Goal: Book appointment/travel/reservation

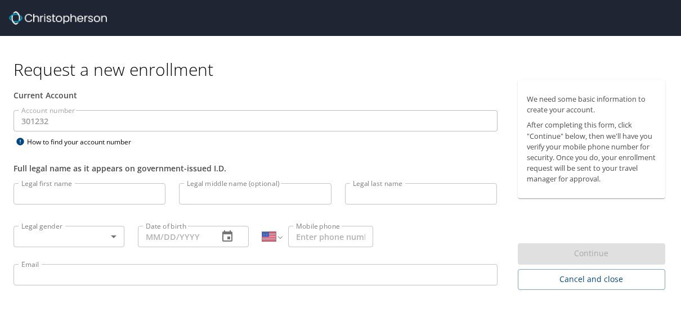
select select "US"
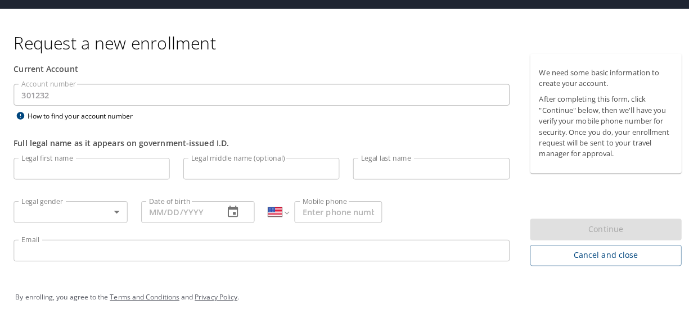
scroll to position [28, 0]
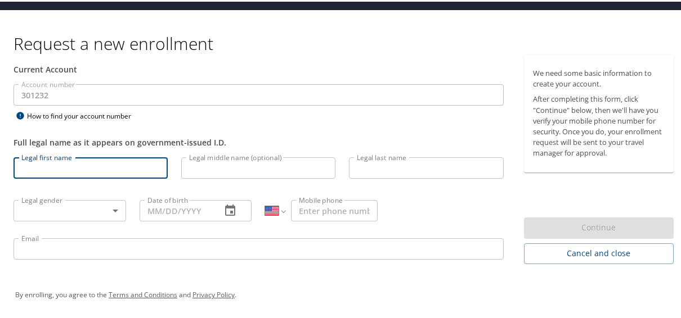
click at [73, 166] on input "Legal first name" at bounding box center [90, 166] width 154 height 21
type input "[PERSON_NAME]"
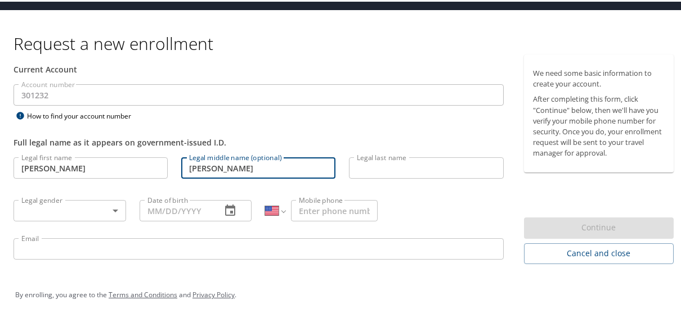
type input "[PERSON_NAME]"
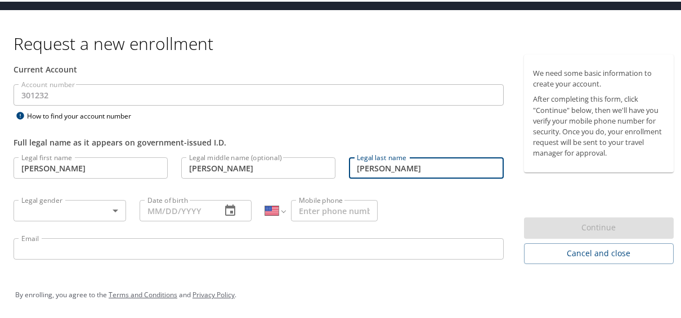
type input "[PERSON_NAME]"
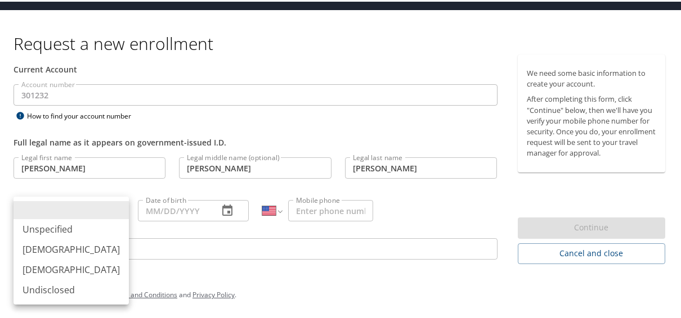
click at [80, 210] on body "Request a new enrollment Current Account Account number 301232 Account number H…" at bounding box center [344, 131] width 689 height 318
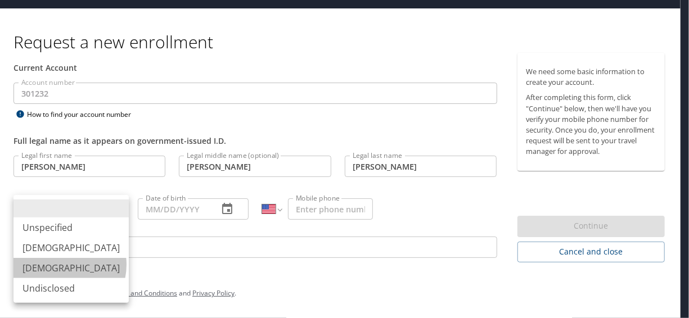
click at [60, 265] on li "Female" at bounding box center [70, 268] width 115 height 20
type input "Female"
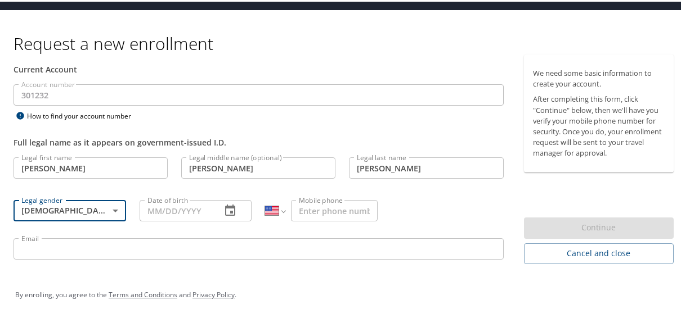
click at [176, 209] on input "Date of birth" at bounding box center [175, 209] width 73 height 21
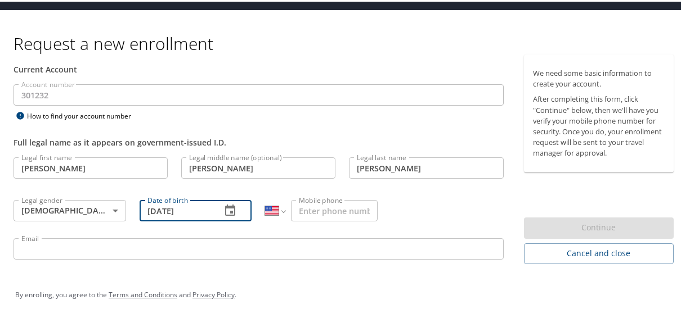
type input "03/21/1978"
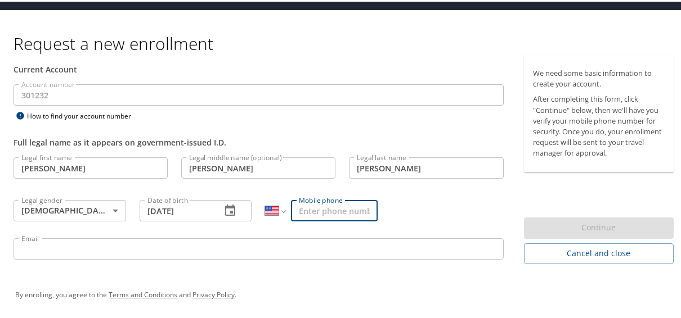
click at [320, 214] on input "Mobile phone" at bounding box center [334, 209] width 87 height 21
type input "(702) 971-9105"
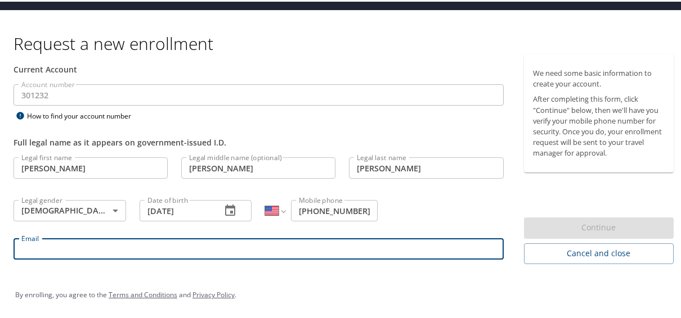
click at [40, 243] on input "Email" at bounding box center [258, 247] width 490 height 21
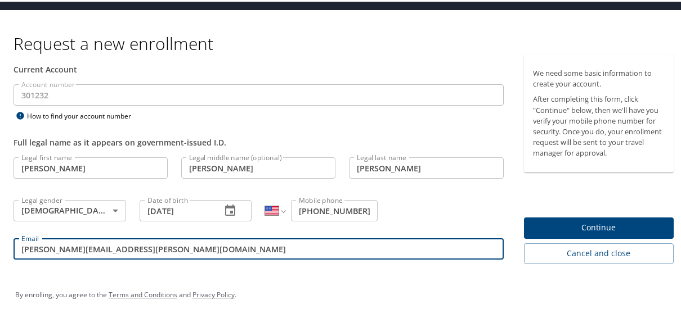
type input "robin.ewing@elior.net"
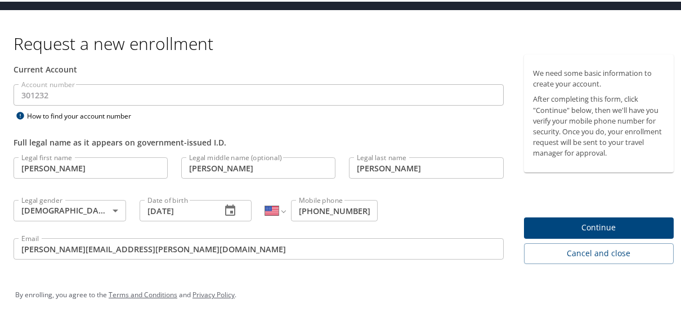
click at [579, 229] on span "Continue" at bounding box center [599, 226] width 132 height 14
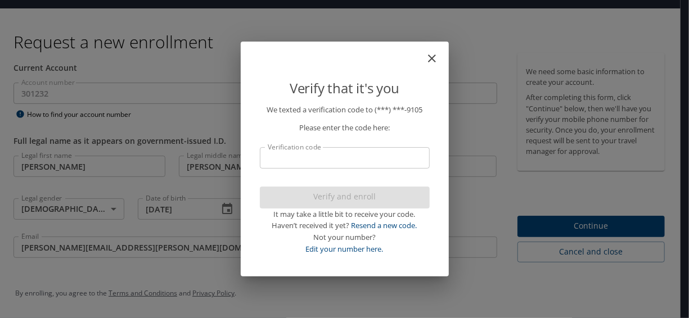
click at [379, 162] on input "Verification code" at bounding box center [345, 157] width 170 height 21
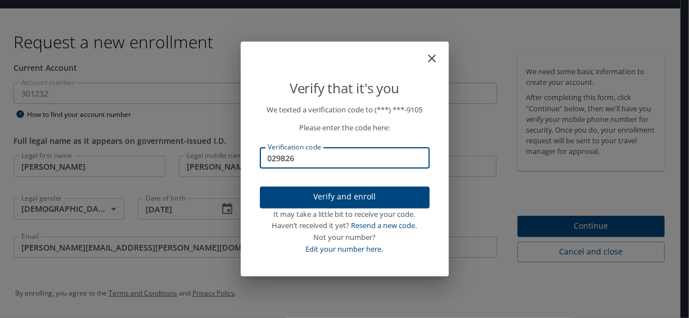
type input "029826"
click at [372, 190] on span "Verify and enroll" at bounding box center [345, 197] width 152 height 14
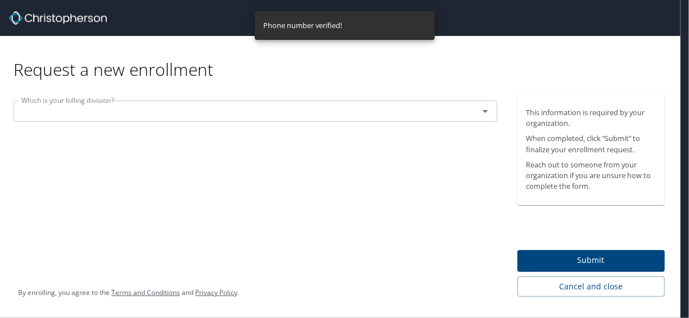
scroll to position [0, 0]
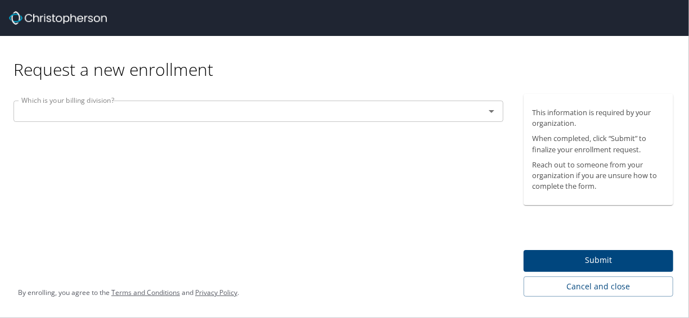
click at [489, 111] on icon "Open" at bounding box center [491, 111] width 13 height 13
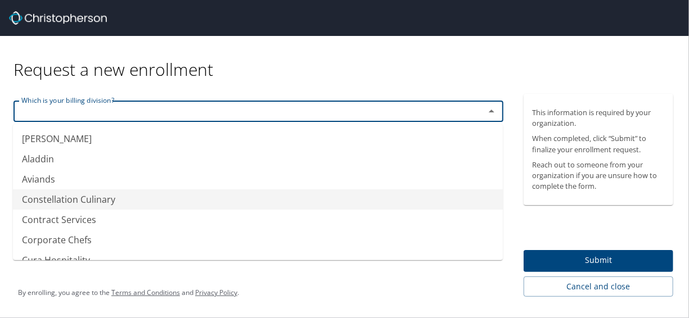
click at [101, 196] on li "Constellation Culinary" at bounding box center [258, 200] width 490 height 20
type input "Constellation Culinary"
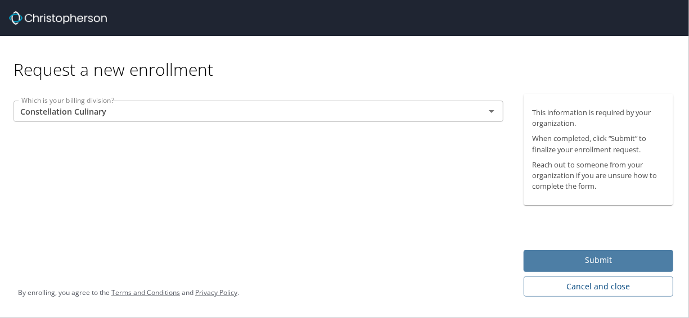
click at [600, 260] on span "Submit" at bounding box center [599, 261] width 132 height 14
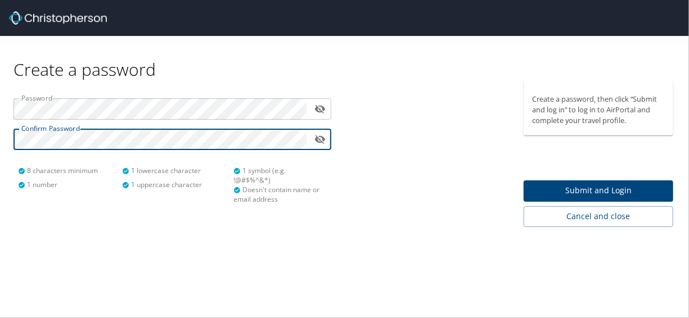
click at [646, 184] on span "Submit and Login" at bounding box center [599, 191] width 132 height 14
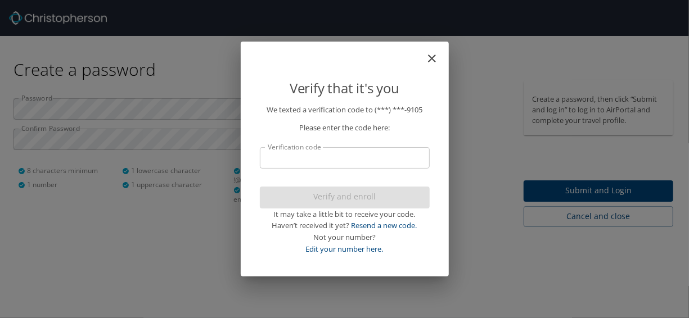
click at [358, 154] on input "Verification code" at bounding box center [345, 157] width 170 height 21
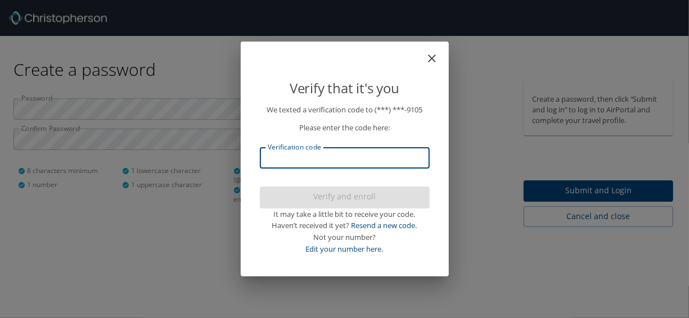
type input "0"
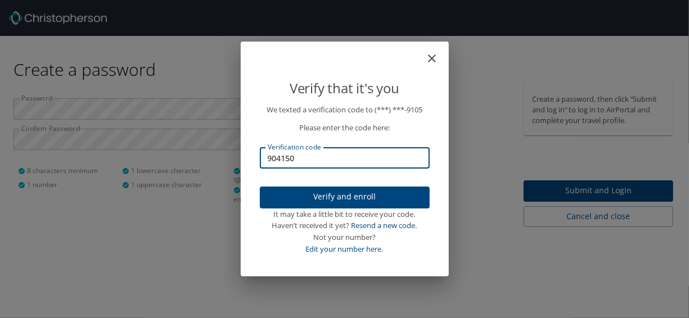
type input "904150"
click at [355, 199] on span "Verify and enroll" at bounding box center [345, 197] width 152 height 14
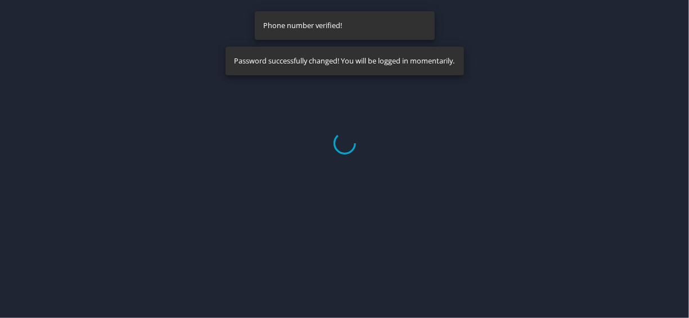
select select "US"
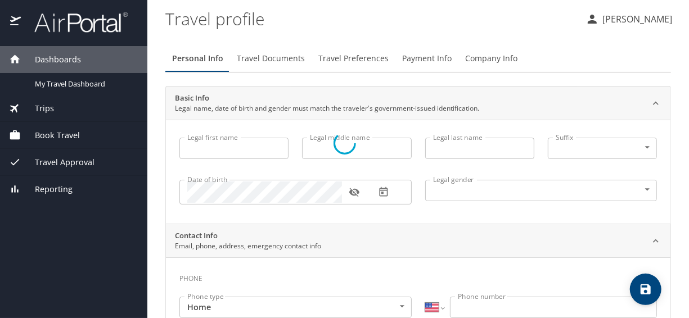
type input "Robin"
type input "Michelle"
type input "Ewing"
type input "Female"
select select "US"
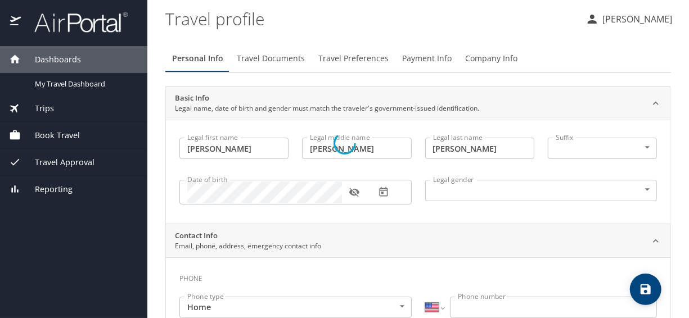
select select "US"
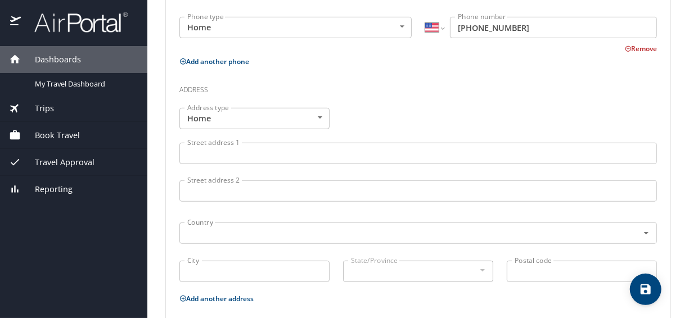
scroll to position [350, 0]
click at [292, 150] on input "Street address 1" at bounding box center [418, 152] width 478 height 21
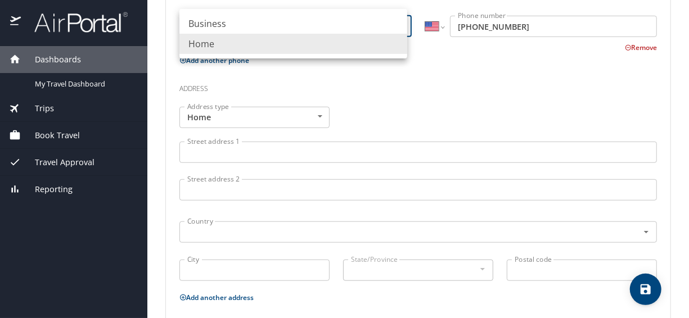
click at [302, 28] on body "Dashboards My Travel Dashboard Trips Current / Future Trips Past Trips Trips Mi…" at bounding box center [344, 159] width 689 height 318
click at [230, 150] on div at bounding box center [344, 159] width 689 height 318
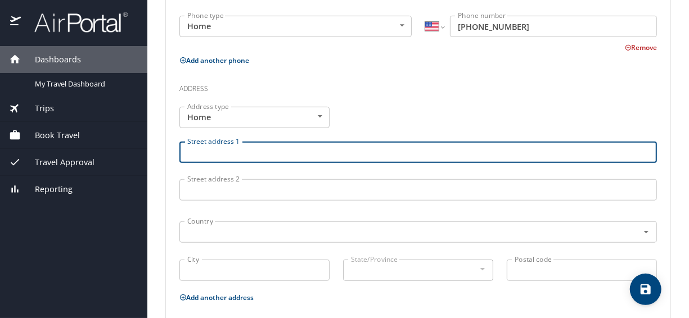
click at [230, 150] on input "Street address 1" at bounding box center [418, 152] width 478 height 21
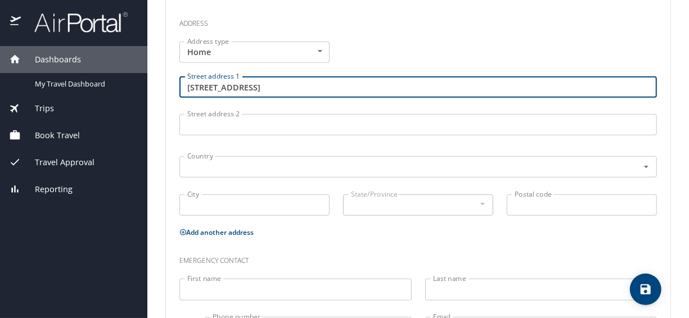
scroll to position [420, 0]
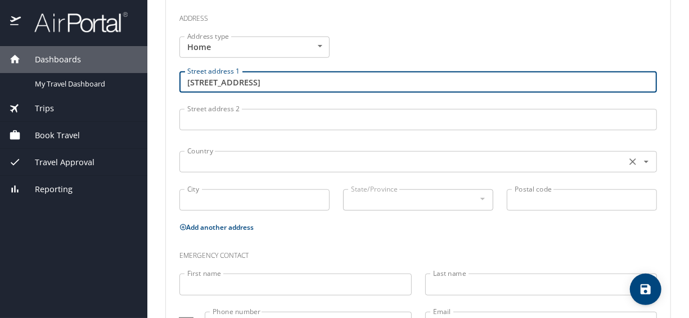
type input "2700 Belmont Ave"
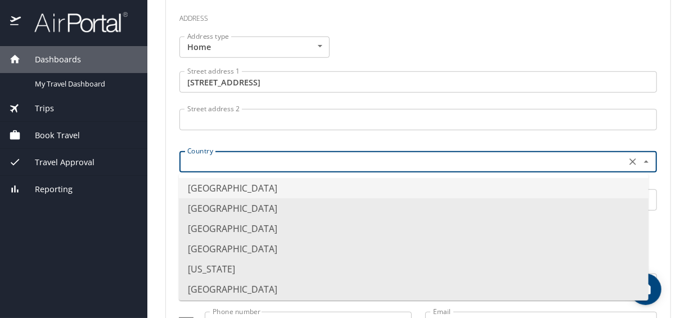
click at [224, 157] on input "text" at bounding box center [402, 162] width 438 height 15
click at [228, 186] on li "United States of America" at bounding box center [414, 188] width 470 height 20
type input "United States of America"
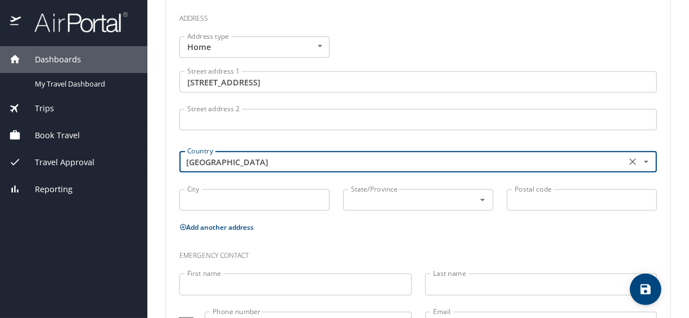
click at [223, 198] on input "City" at bounding box center [254, 200] width 150 height 21
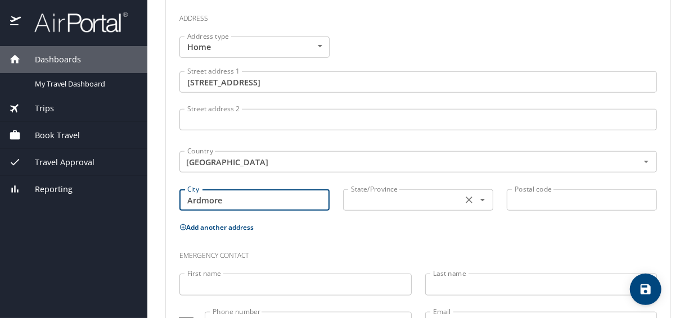
click at [359, 190] on div "State/Province" at bounding box center [418, 200] width 150 height 21
type input "Ardmore"
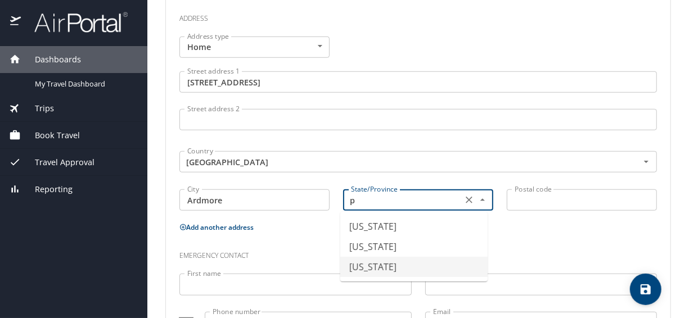
click at [406, 270] on li "Pennsylvania" at bounding box center [413, 267] width 147 height 20
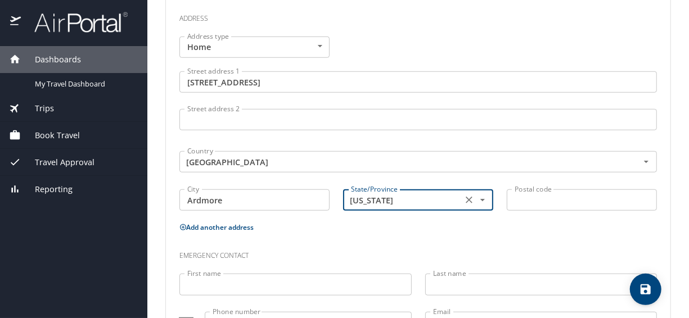
type input "Pennsylvania"
click at [537, 197] on input "Postal code" at bounding box center [582, 200] width 150 height 21
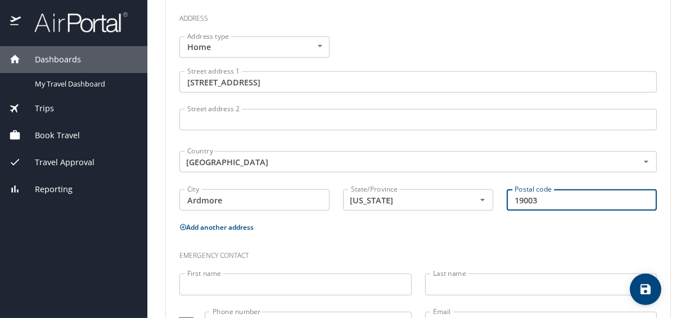
scroll to position [470, 0]
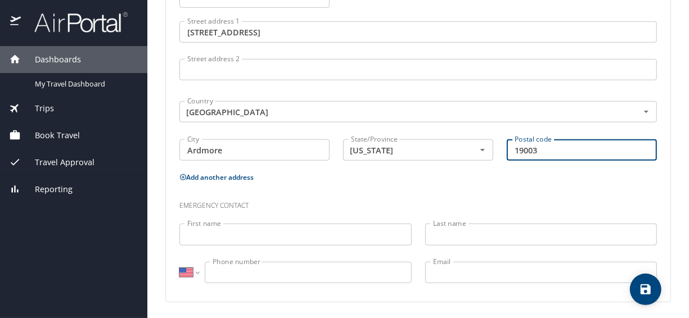
type input "19003"
click at [221, 234] on input "First name" at bounding box center [295, 234] width 232 height 21
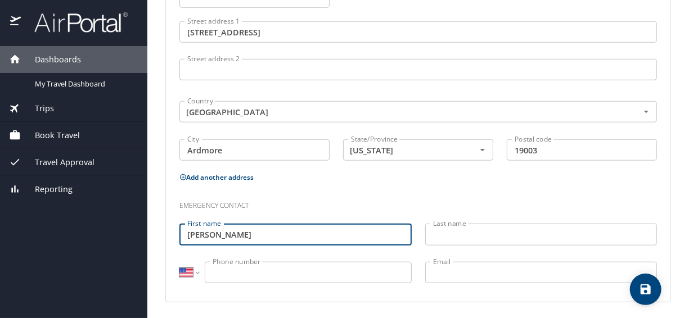
type input "Michael"
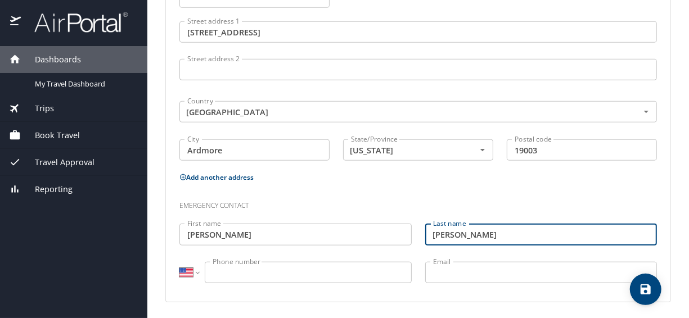
type input "Ewing"
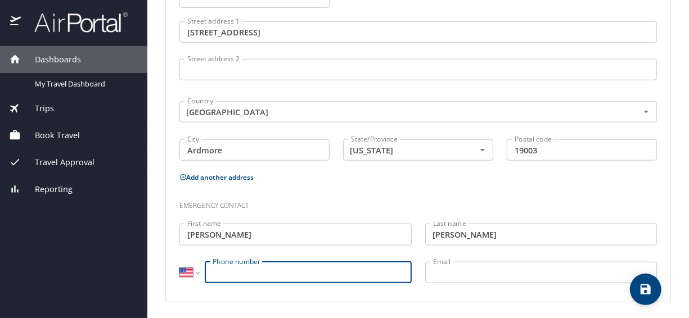
click at [230, 276] on input "Phone number" at bounding box center [308, 272] width 207 height 21
type input "(702) 971-9104"
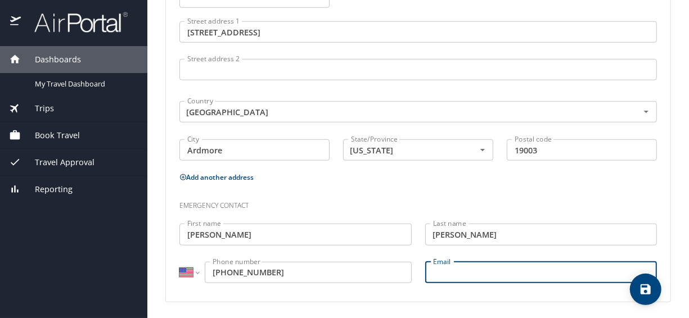
click at [440, 269] on input "Email" at bounding box center [541, 272] width 232 height 21
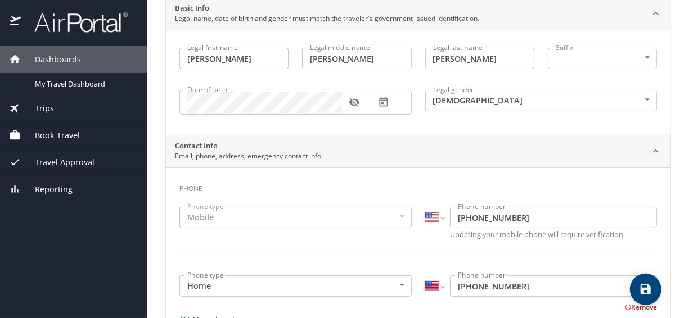
scroll to position [0, 0]
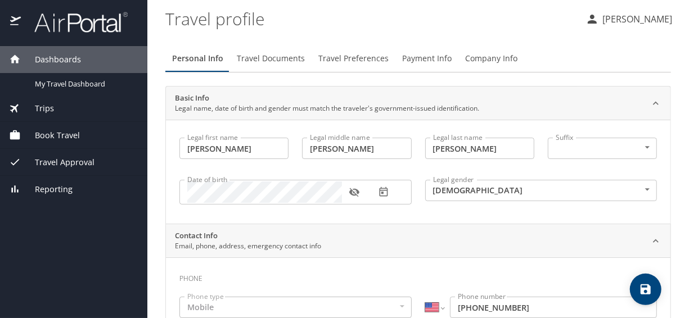
type input "michaelshan.ewing@gmail.com"
click at [624, 148] on body "Dashboards My Travel Dashboard Trips Current / Future Trips Past Trips Trips Mi…" at bounding box center [344, 159] width 689 height 318
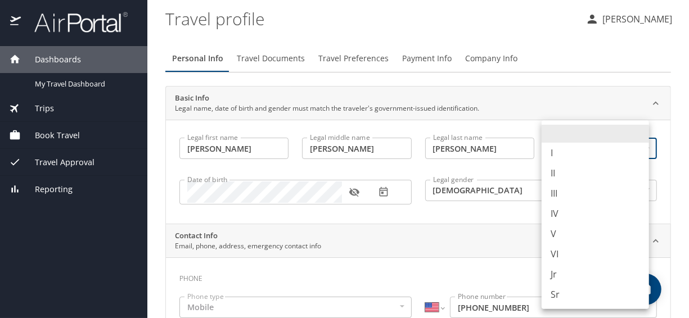
click at [575, 109] on div at bounding box center [344, 159] width 689 height 318
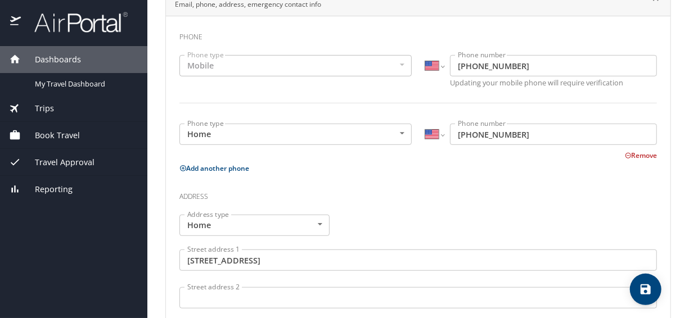
scroll to position [242, 0]
click at [393, 69] on div "Mobile" at bounding box center [295, 65] width 232 height 21
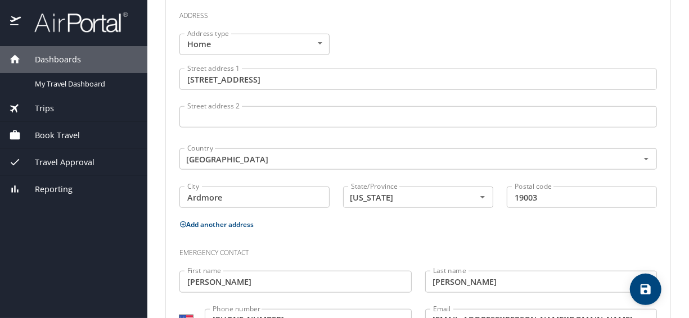
scroll to position [470, 0]
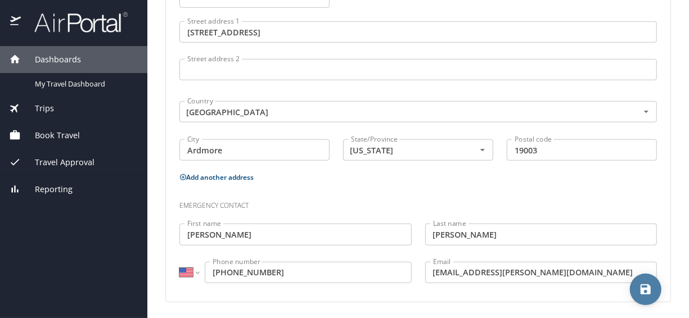
click at [645, 295] on icon "save" at bounding box center [646, 290] width 10 height 10
select select "US"
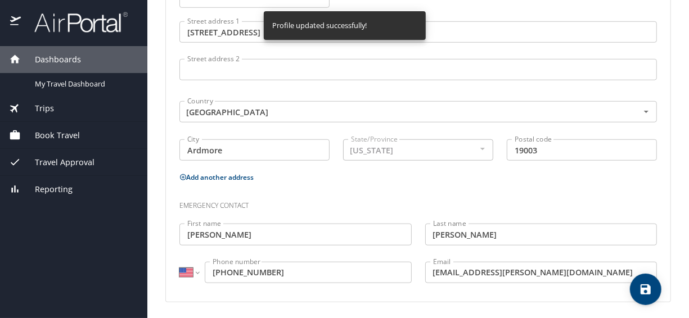
select select "US"
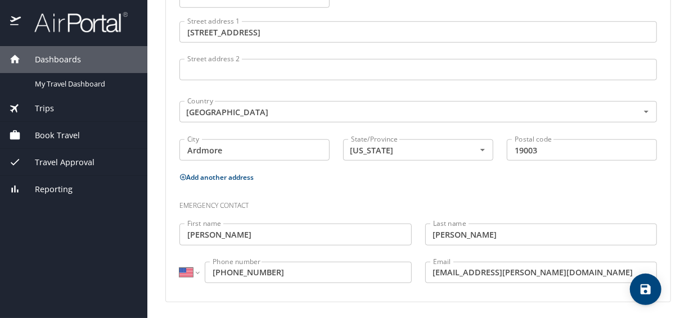
click at [55, 131] on span "Book Travel" at bounding box center [50, 135] width 59 height 12
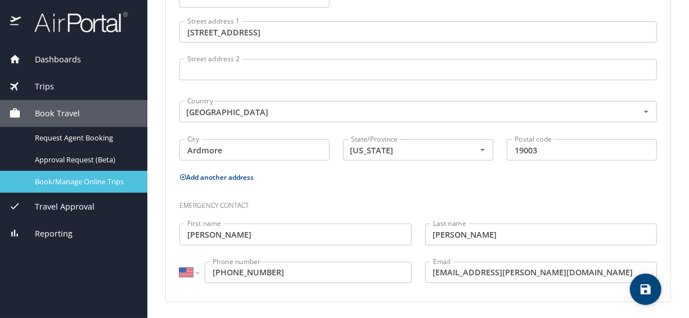
click at [77, 181] on span "Book/Manage Online Trips" at bounding box center [84, 182] width 99 height 11
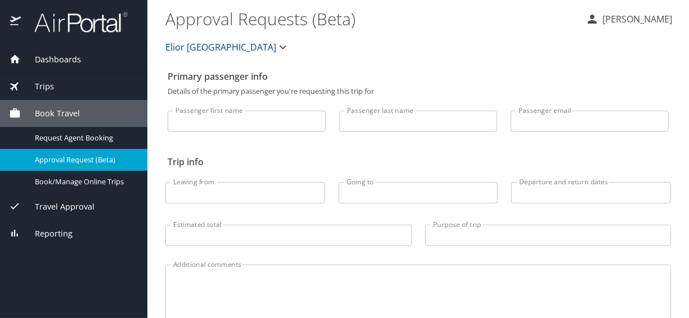
click at [260, 119] on input "Passenger first name" at bounding box center [247, 121] width 158 height 21
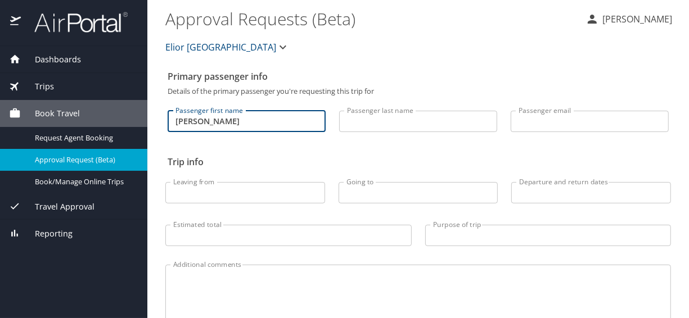
type input "Robin"
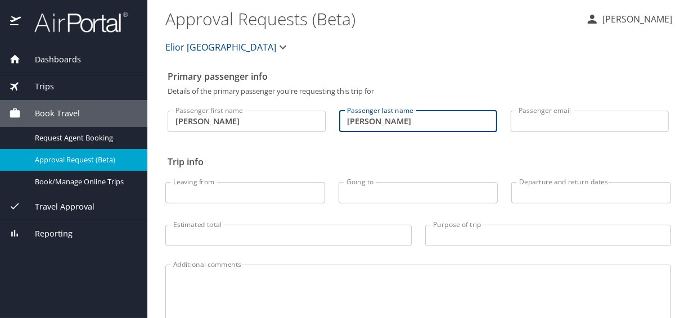
type input "Ewing"
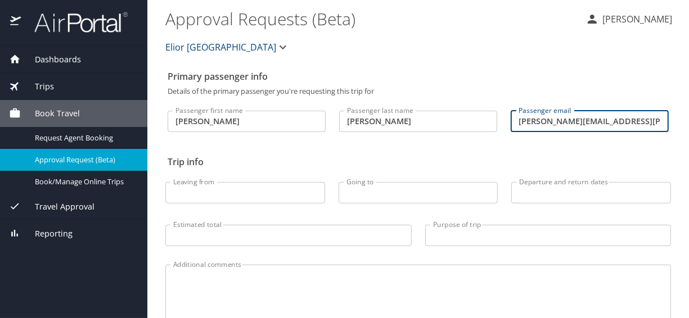
scroll to position [83, 0]
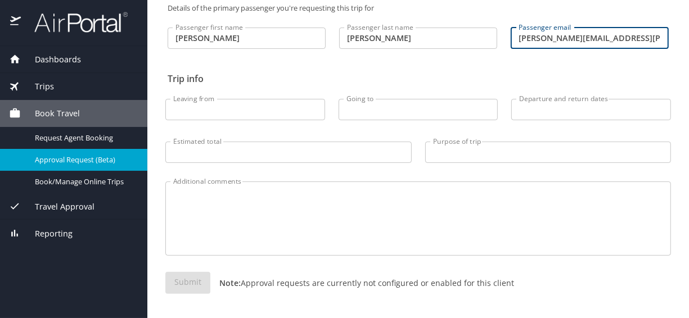
type input "robin.ewing@elior.net"
click at [248, 118] on input "Leaving from" at bounding box center [245, 109] width 160 height 21
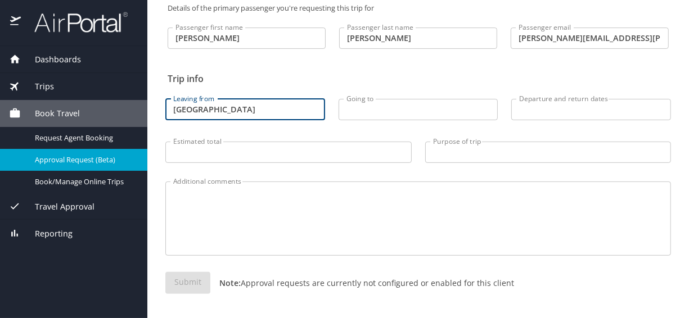
type input "Philadelphia"
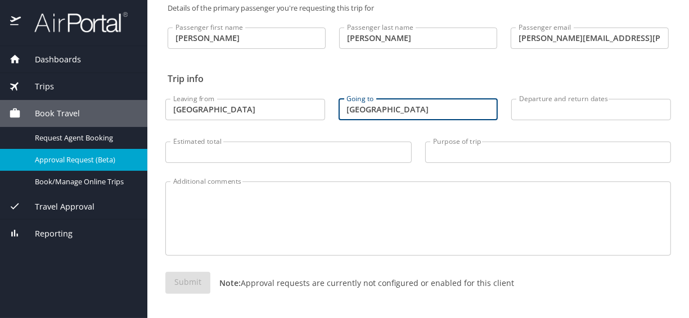
type input "Miami"
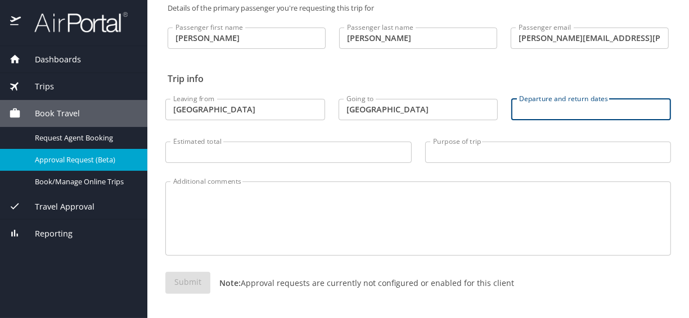
click at [523, 108] on input "Departure and return dates" at bounding box center [591, 109] width 160 height 21
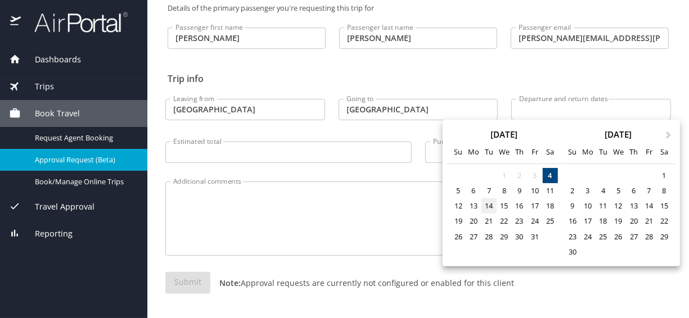
click at [489, 204] on div "14" at bounding box center [488, 206] width 15 height 15
click at [533, 204] on div "17" at bounding box center [534, 206] width 15 height 15
type input "10/14/2025 🠦 10/17/2025"
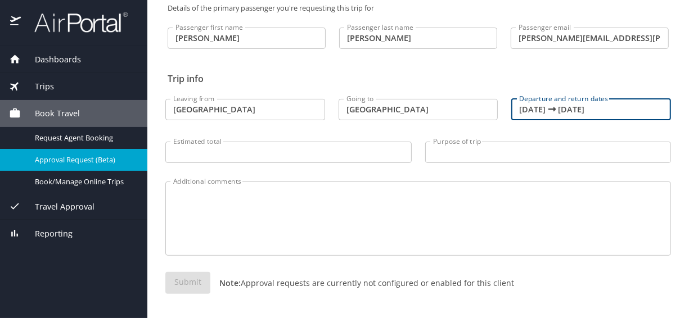
click at [246, 152] on input "Estimated total" at bounding box center [288, 152] width 246 height 21
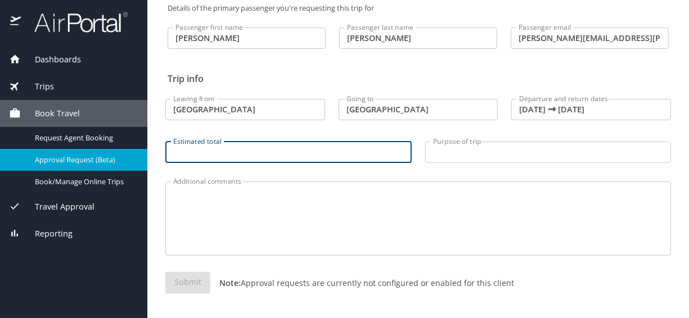
click at [455, 152] on input "Purpose of trip" at bounding box center [548, 152] width 246 height 21
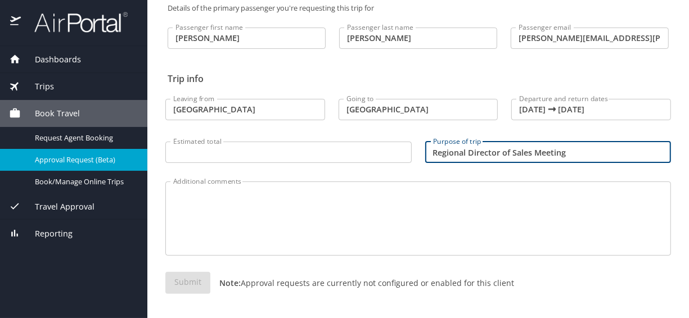
type input "Regional Director of Sales Meeting"
click at [309, 155] on input "Estimated total" at bounding box center [288, 152] width 246 height 21
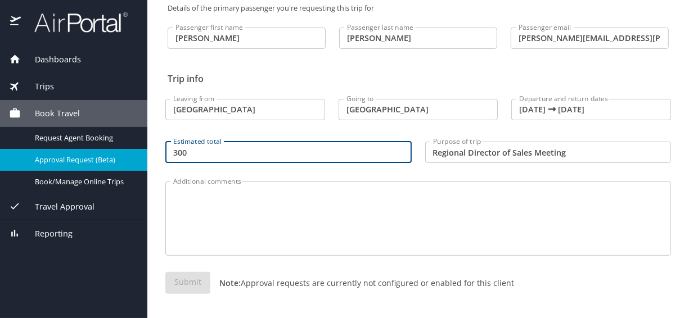
type input "300"
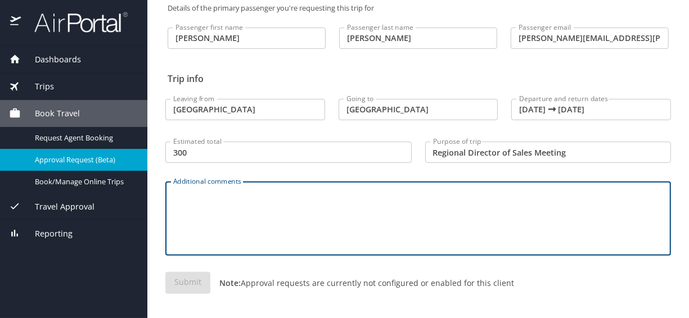
click at [272, 199] on textarea "Additional comments" at bounding box center [418, 218] width 490 height 53
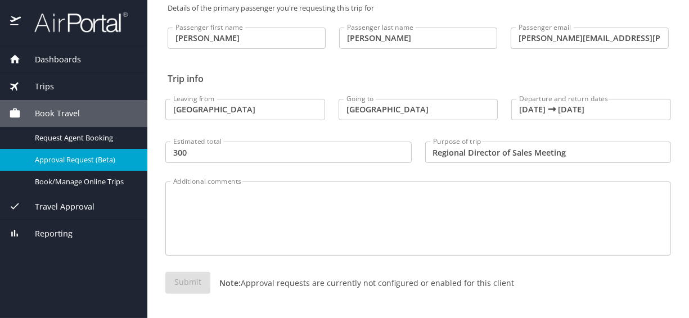
click at [190, 281] on div "Submit Note: Approval requests are currently not configured or enabled for this…" at bounding box center [418, 292] width 506 height 40
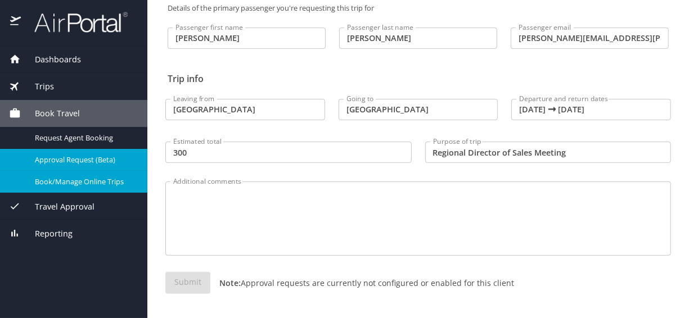
click at [75, 181] on span "Book/Manage Online Trips" at bounding box center [84, 182] width 99 height 11
